Goal: Information Seeking & Learning: Learn about a topic

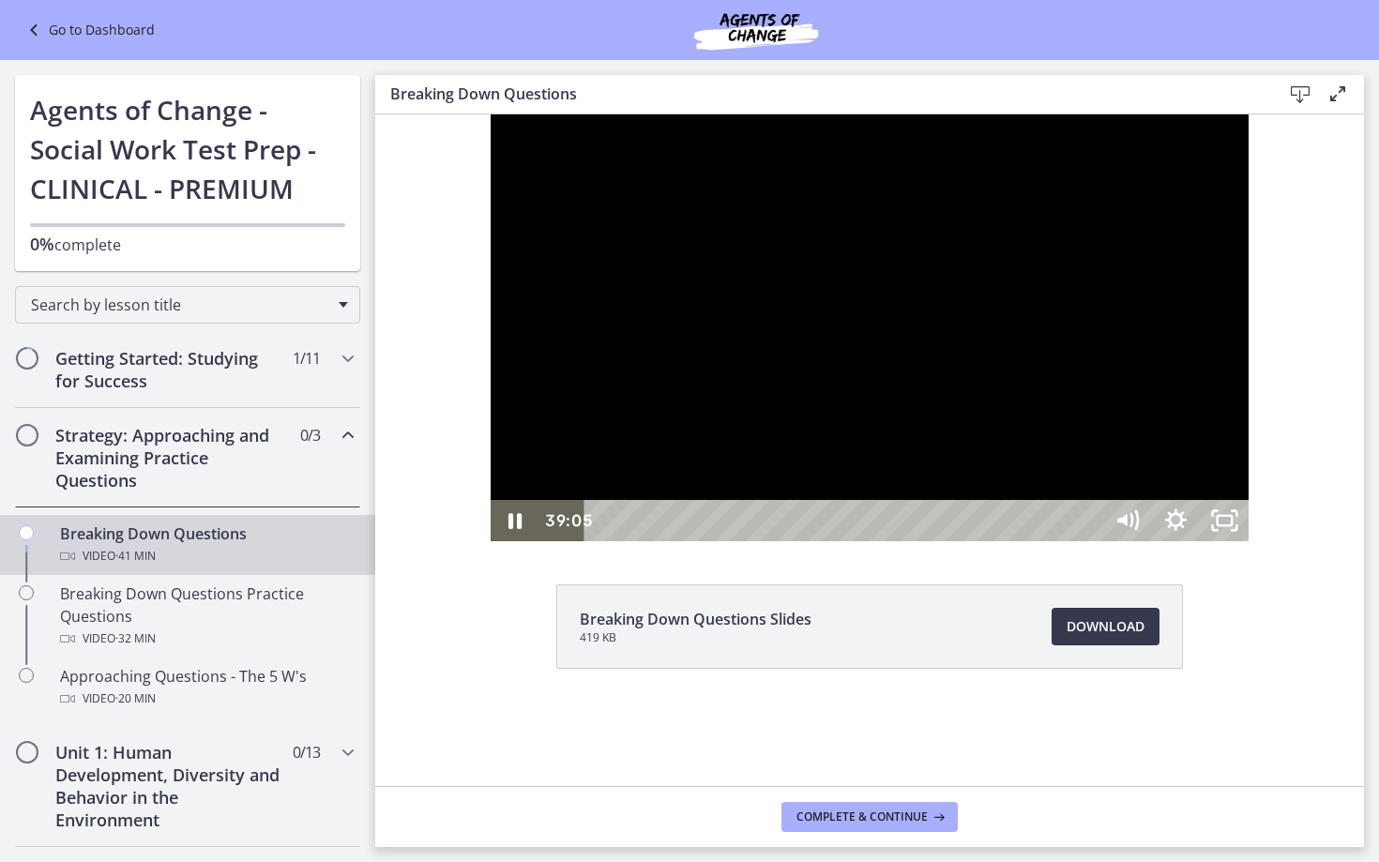
scroll to position [136, 0]
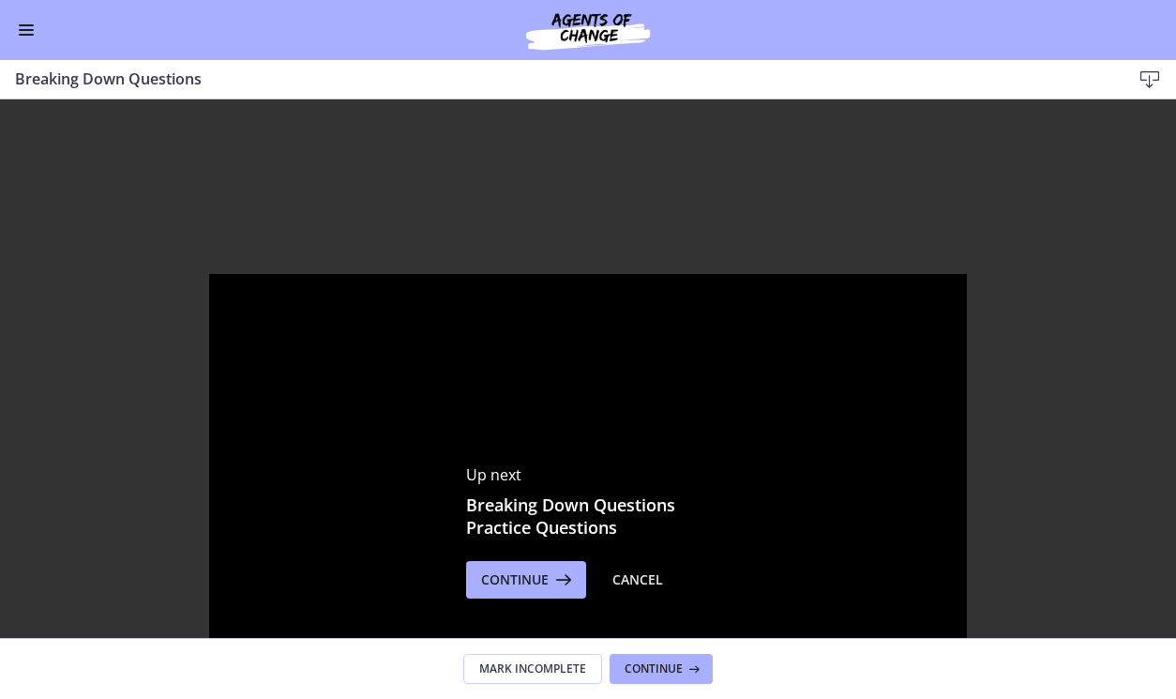
click at [27, 31] on button "Enable menu" at bounding box center [26, 30] width 23 height 23
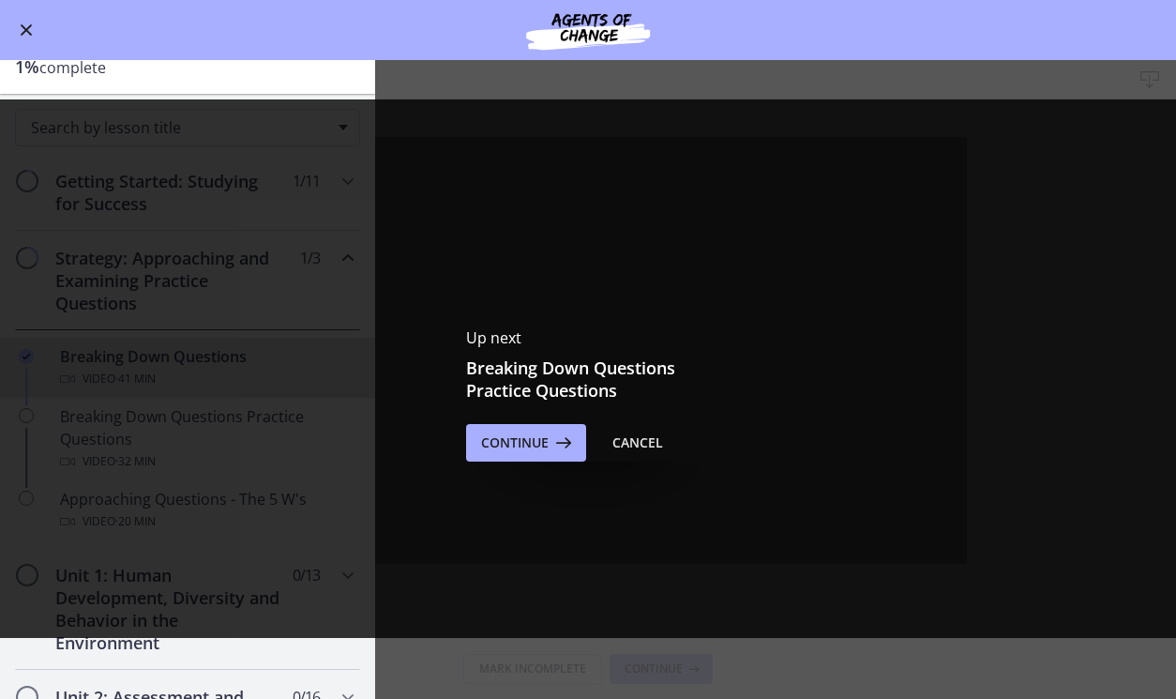
scroll to position [113, 0]
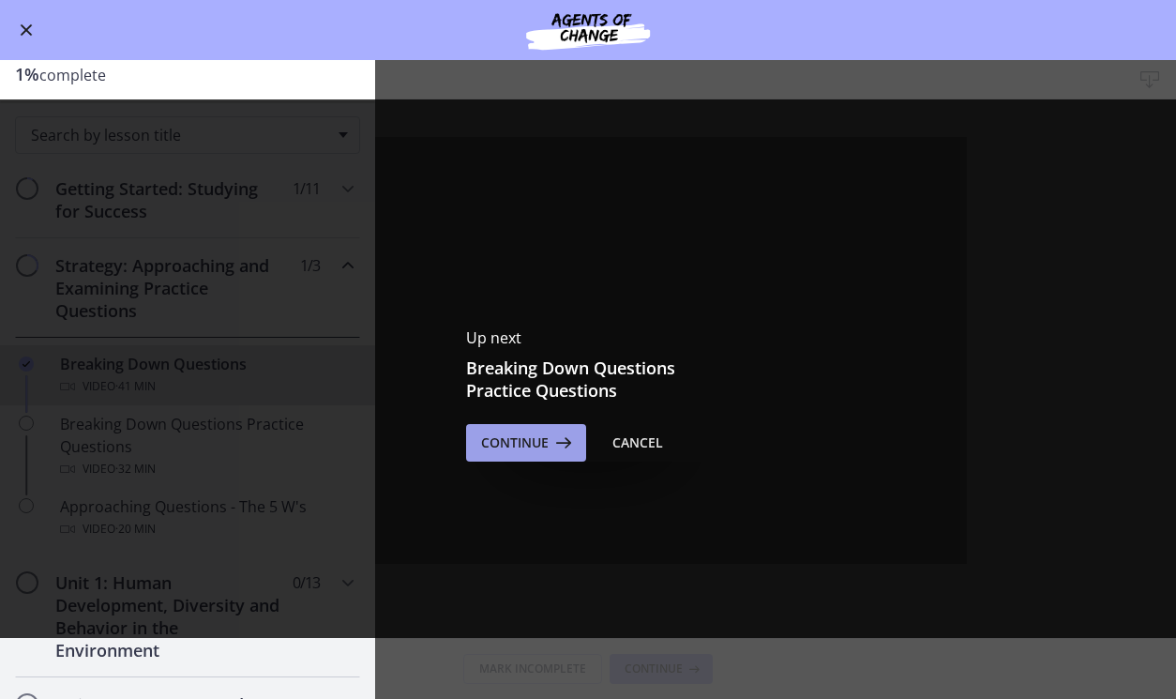
click at [542, 442] on span "Continue" at bounding box center [515, 442] width 68 height 23
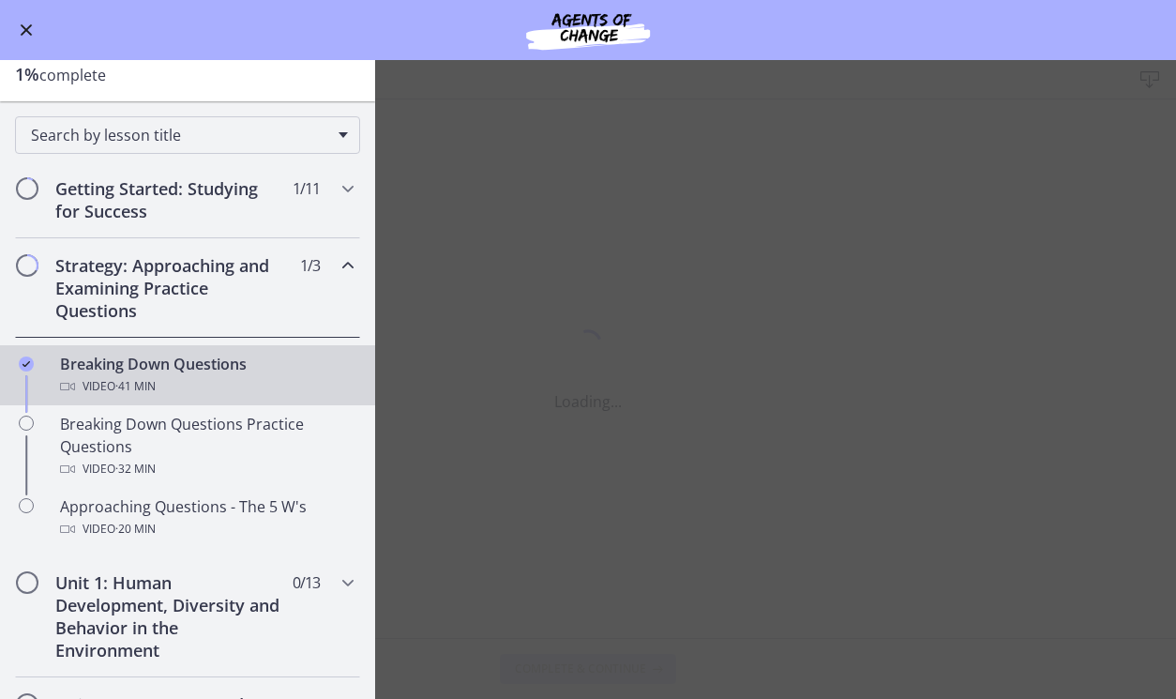
scroll to position [0, 0]
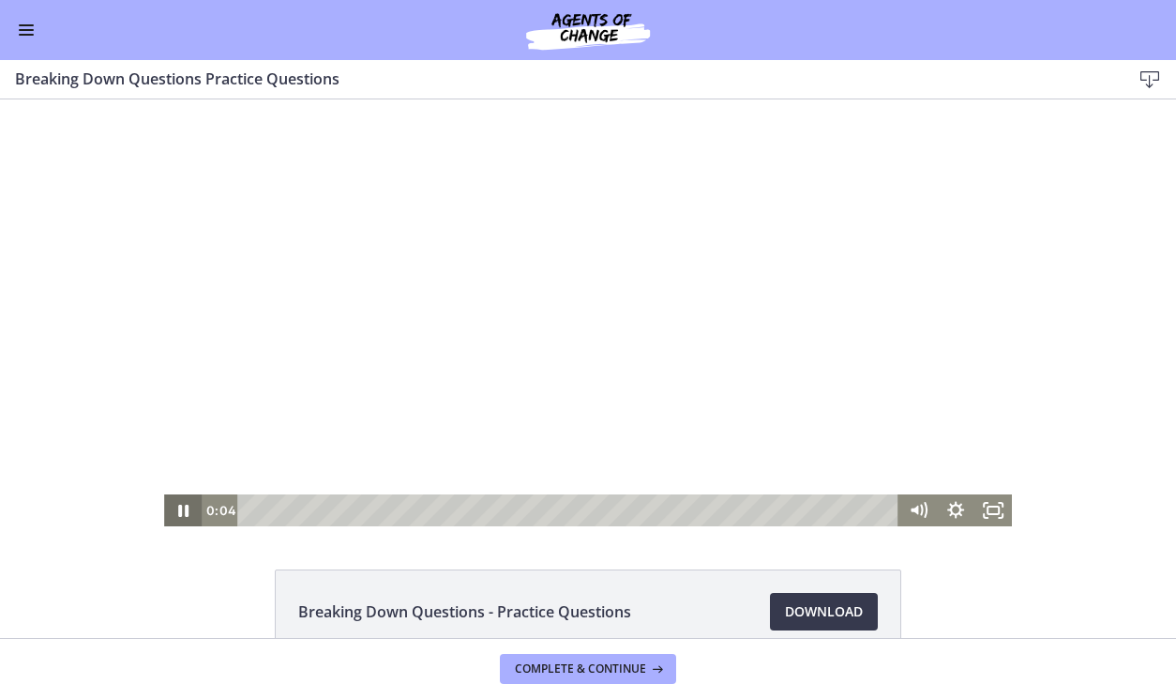
click at [185, 512] on icon "Pause" at bounding box center [183, 511] width 10 height 12
click at [236, 515] on div "0:00 0:00" at bounding box center [551, 510] width 698 height 32
click at [996, 506] on icon "Fullscreen" at bounding box center [993, 510] width 45 height 38
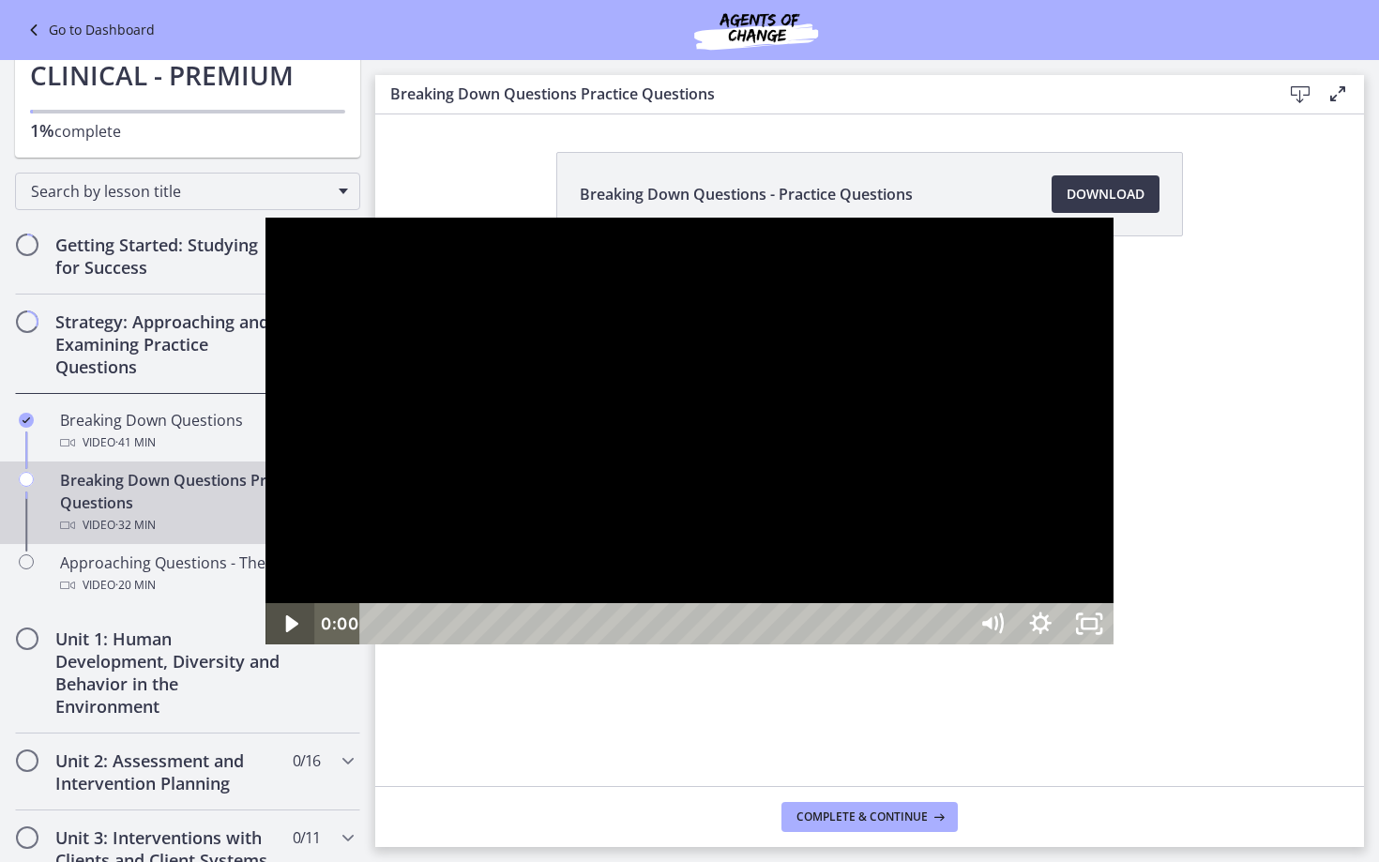
click at [285, 632] on icon "Play Video" at bounding box center [291, 623] width 12 height 17
click at [261, 649] on icon "Pause" at bounding box center [290, 624] width 58 height 50
